Goal: Communication & Community: Answer question/provide support

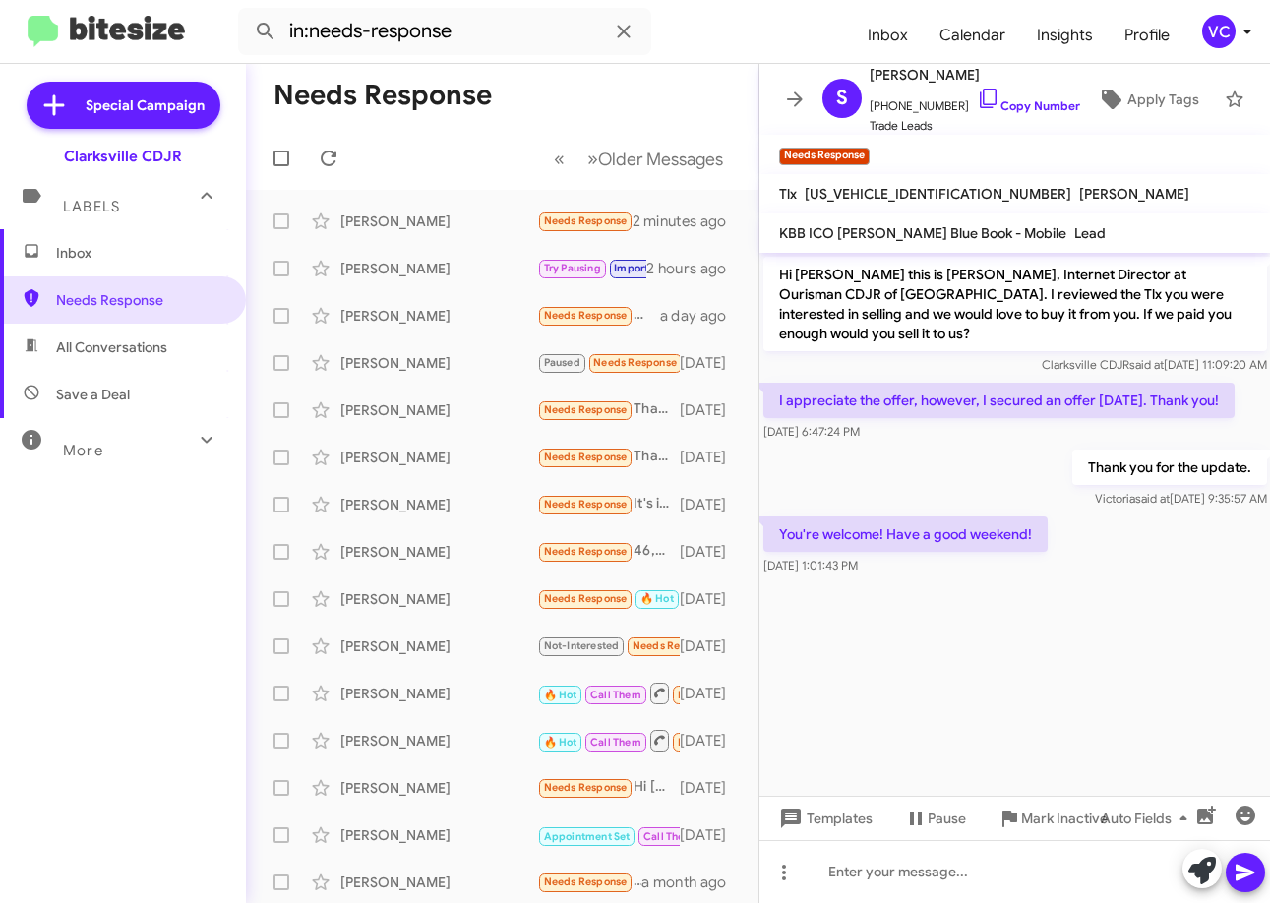
click at [1146, 624] on cdk-virtual-scroll-viewport "Hi [PERSON_NAME] this is [PERSON_NAME], Internet Director at Ourisman CDJR of […" at bounding box center [1016, 524] width 512 height 543
click at [1111, 657] on cdk-virtual-scroll-viewport "Hi [PERSON_NAME] this is [PERSON_NAME], Internet Director at Ourisman CDJR of […" at bounding box center [1016, 524] width 512 height 543
drag, startPoint x: 946, startPoint y: 447, endPoint x: 963, endPoint y: 505, distance: 60.7
click at [945, 447] on div "Thank you for the update. [PERSON_NAME] said at [DATE] 9:35:57 AM" at bounding box center [1016, 479] width 512 height 67
click at [1086, 713] on cdk-virtual-scroll-viewport "Hi [PERSON_NAME] this is [PERSON_NAME], Internet Director at Ourisman CDJR of […" at bounding box center [1016, 524] width 512 height 543
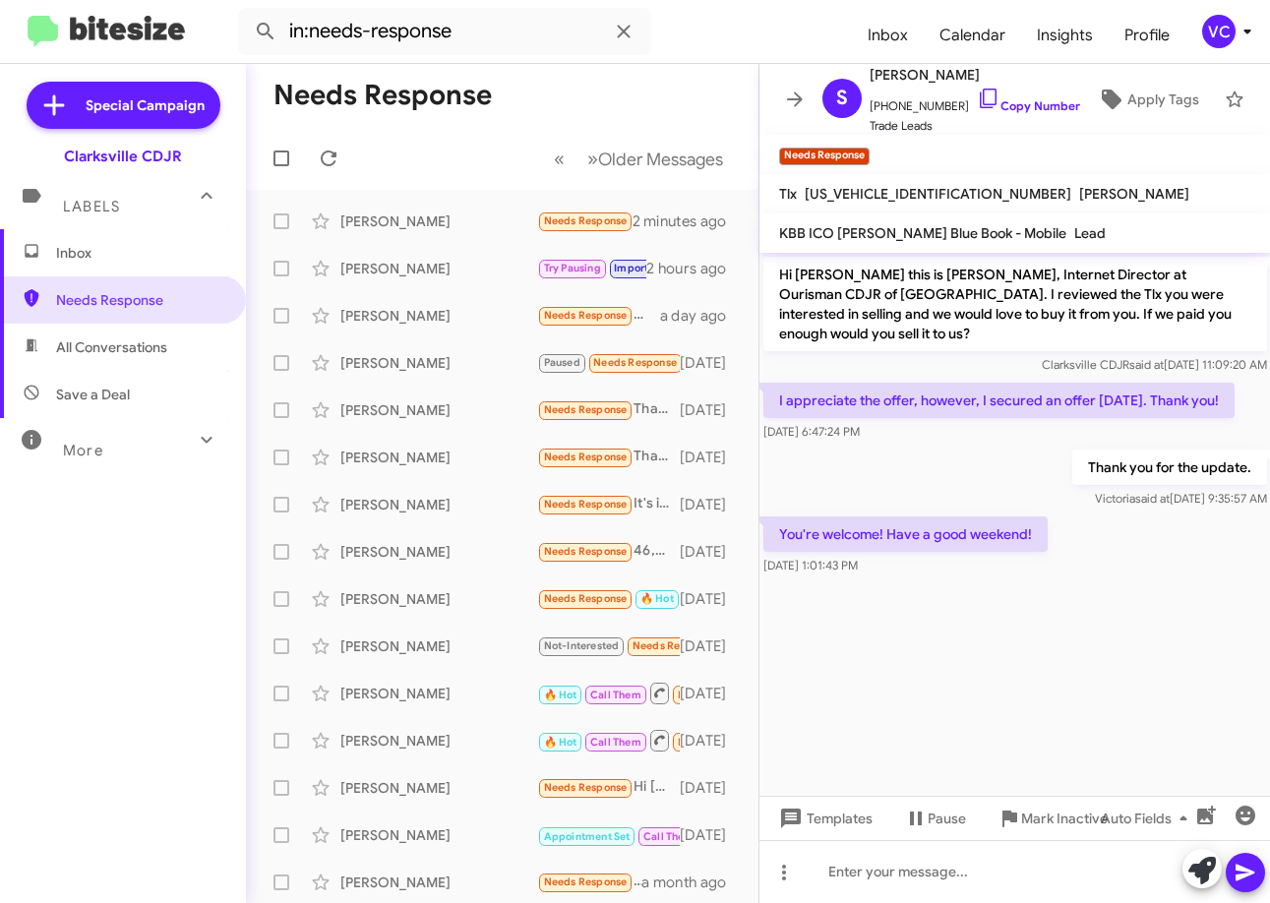
click at [950, 461] on div "Thank you for the update. [PERSON_NAME] said at [DATE] 9:35:57 AM" at bounding box center [1016, 479] width 512 height 67
click at [1093, 704] on cdk-virtual-scroll-viewport "Hi [PERSON_NAME] this is [PERSON_NAME], Internet Director at Ourisman CDJR of […" at bounding box center [1016, 524] width 512 height 543
click at [961, 467] on div "Thank you for the update. [PERSON_NAME] said at [DATE] 9:35:57 AM" at bounding box center [1016, 479] width 512 height 67
click at [1131, 729] on cdk-virtual-scroll-viewport "Hi [PERSON_NAME] this is [PERSON_NAME], Internet Director at Ourisman CDJR of […" at bounding box center [1016, 524] width 512 height 543
click at [215, 573] on div "Inbox Needs Response All Conversations Save a Deal More Important 🔥 Hot Appoint…" at bounding box center [123, 500] width 246 height 542
